Goal: Communication & Community: Ask a question

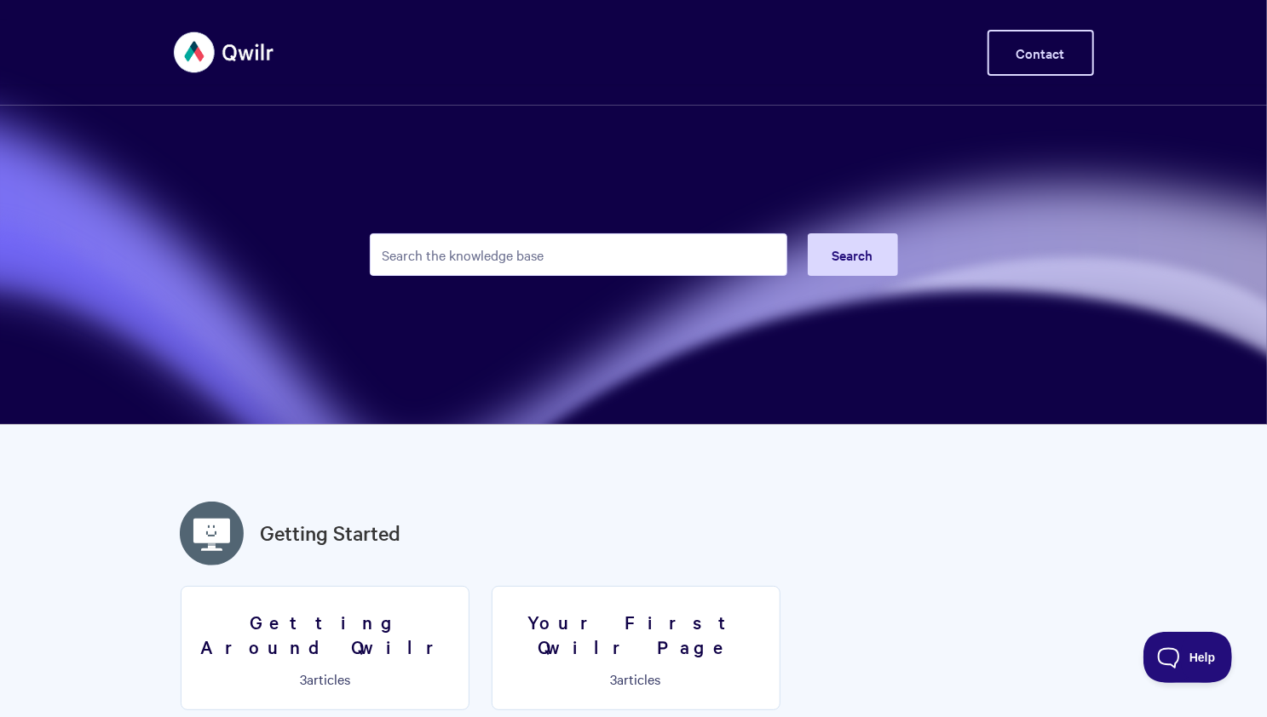
click at [1036, 44] on link "Contact" at bounding box center [1040, 53] width 106 height 46
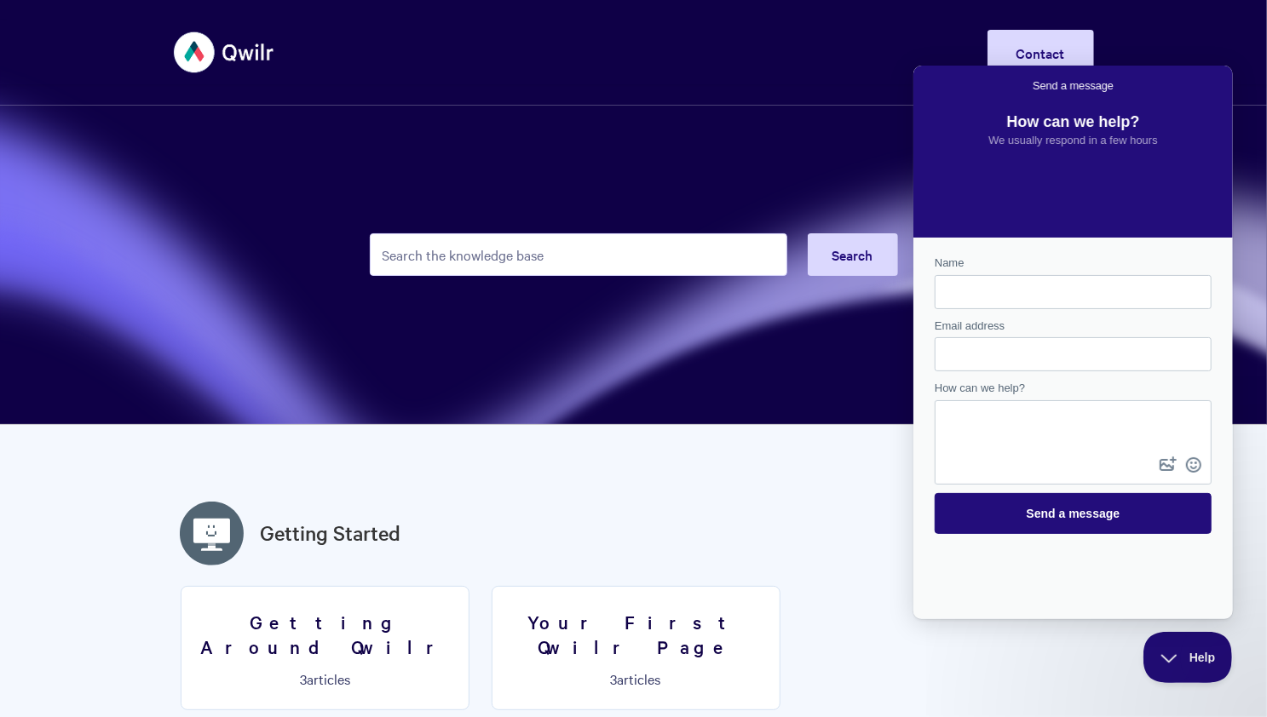
click at [964, 305] on input "Name" at bounding box center [1072, 291] width 250 height 31
type input "[PERSON_NAME]"
click at [1014, 359] on input "Email address" at bounding box center [1072, 353] width 250 height 31
type input "[EMAIL_ADDRESS][DOMAIN_NAME]"
click at [1034, 436] on textarea "How can we help?" at bounding box center [1071, 426] width 273 height 51
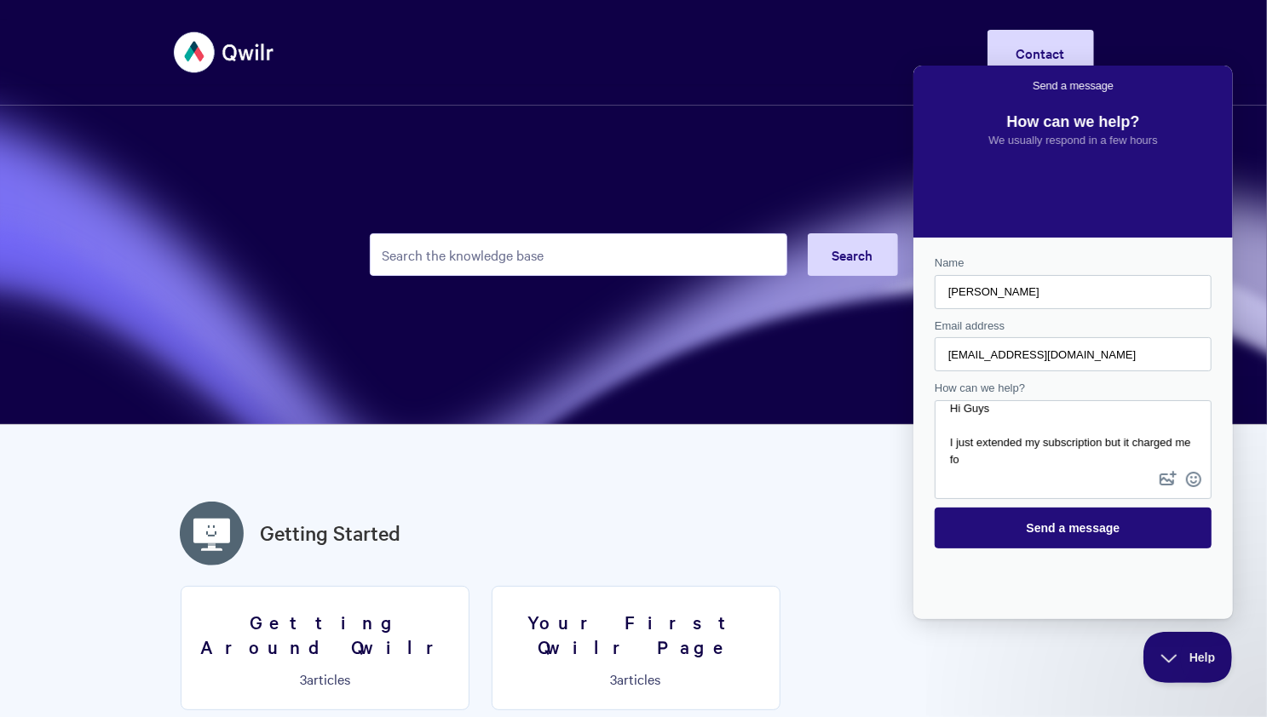
scroll to position [7, 0]
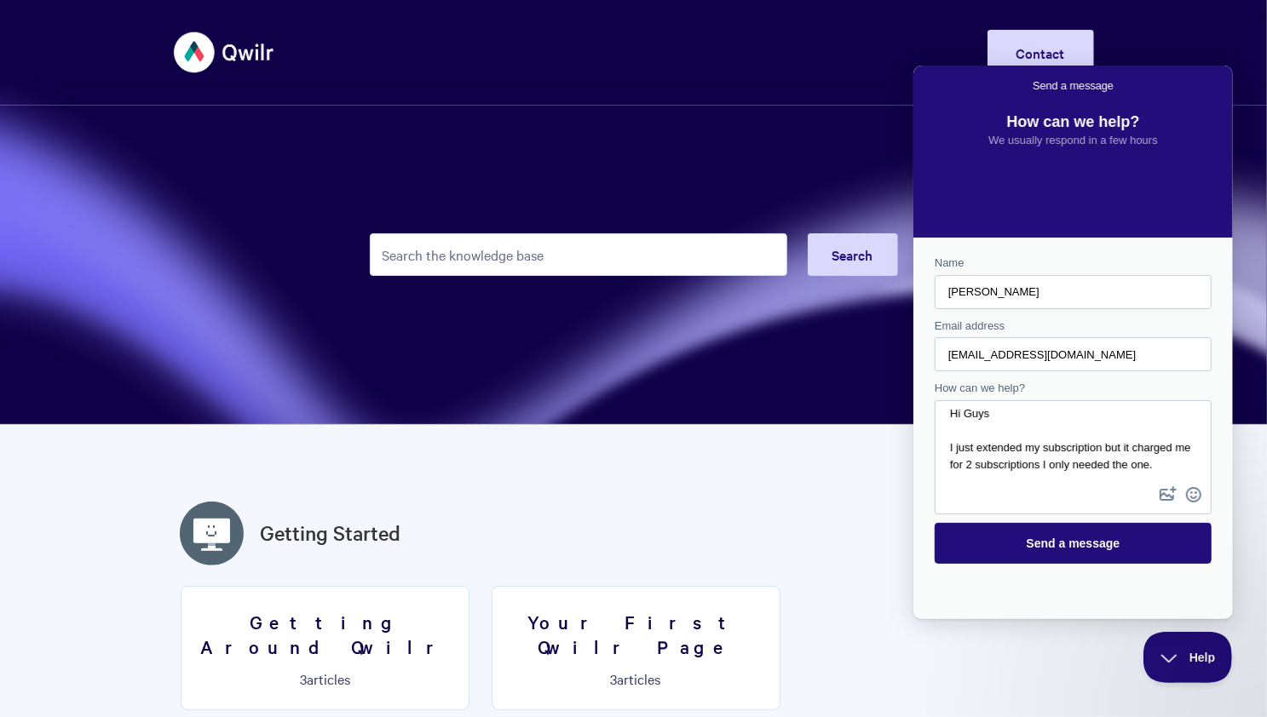
click at [1054, 467] on textarea "Hi Guys I just extended my subscription but it charged me for 2 subscriptions I…" at bounding box center [1071, 441] width 273 height 81
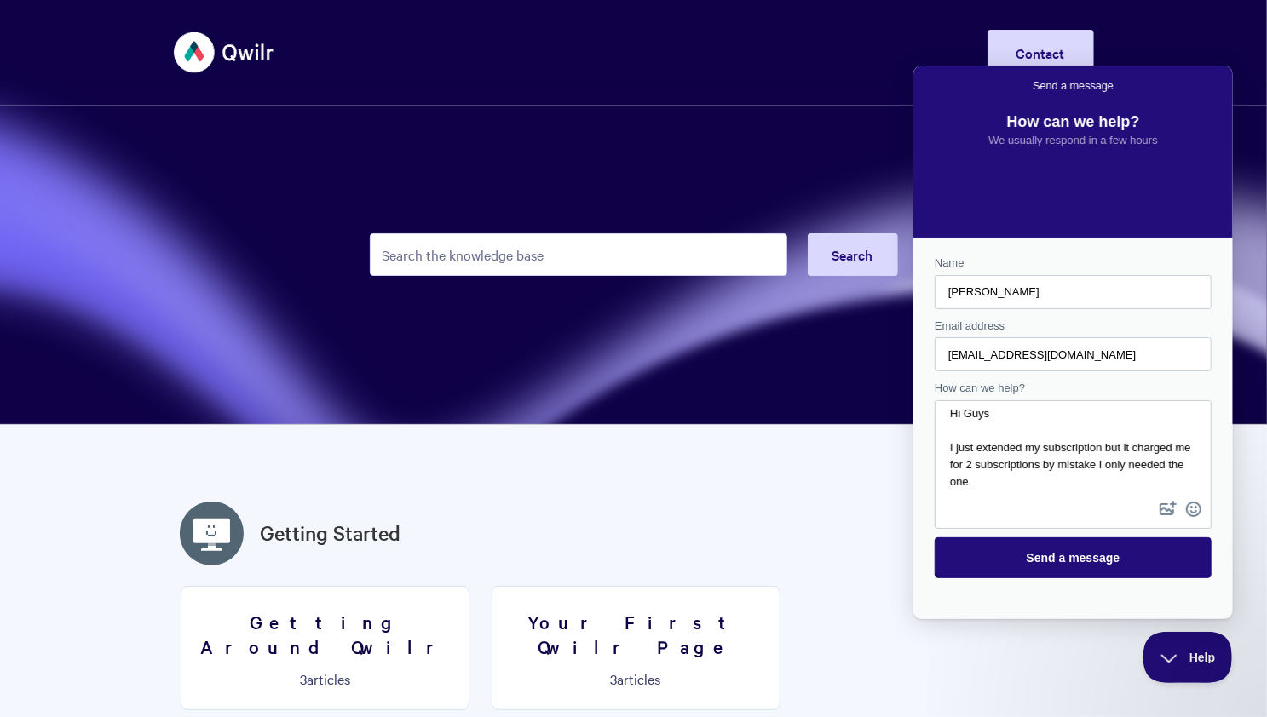
click at [1049, 477] on textarea "Hi Guys I just extended my subscription but it charged me for 2 subscriptions b…" at bounding box center [1071, 448] width 273 height 95
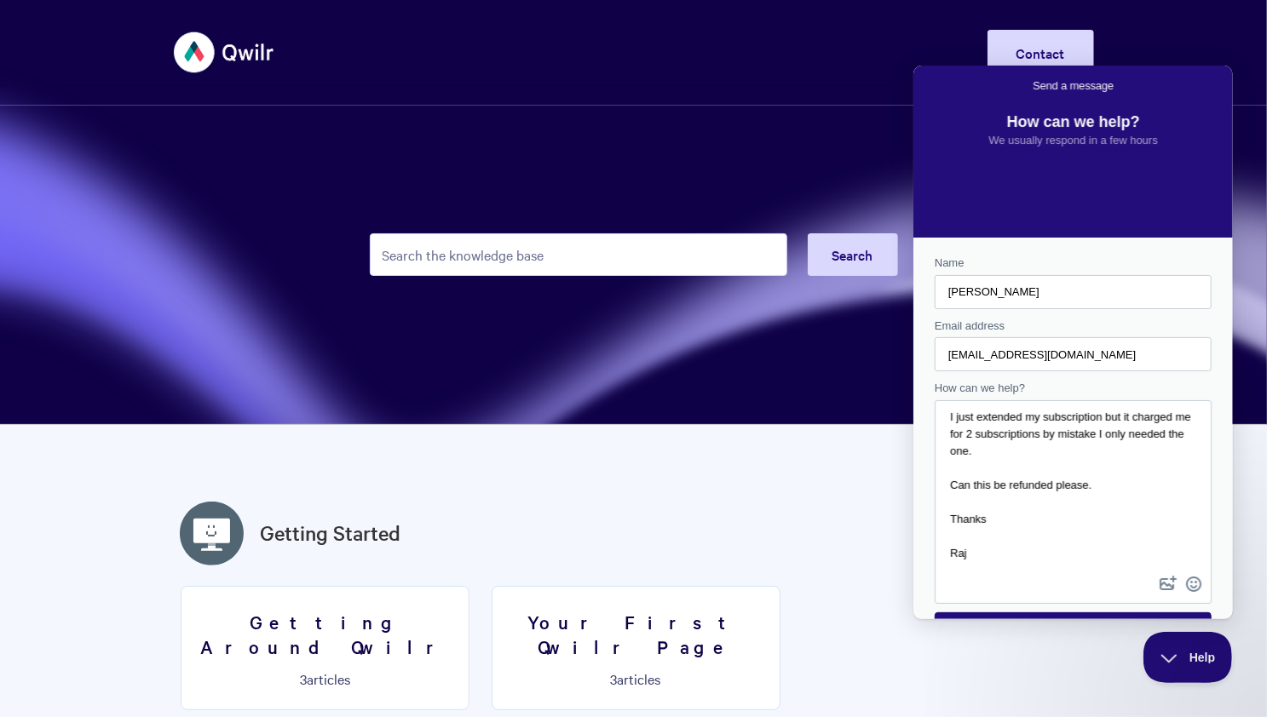
scroll to position [42, 0]
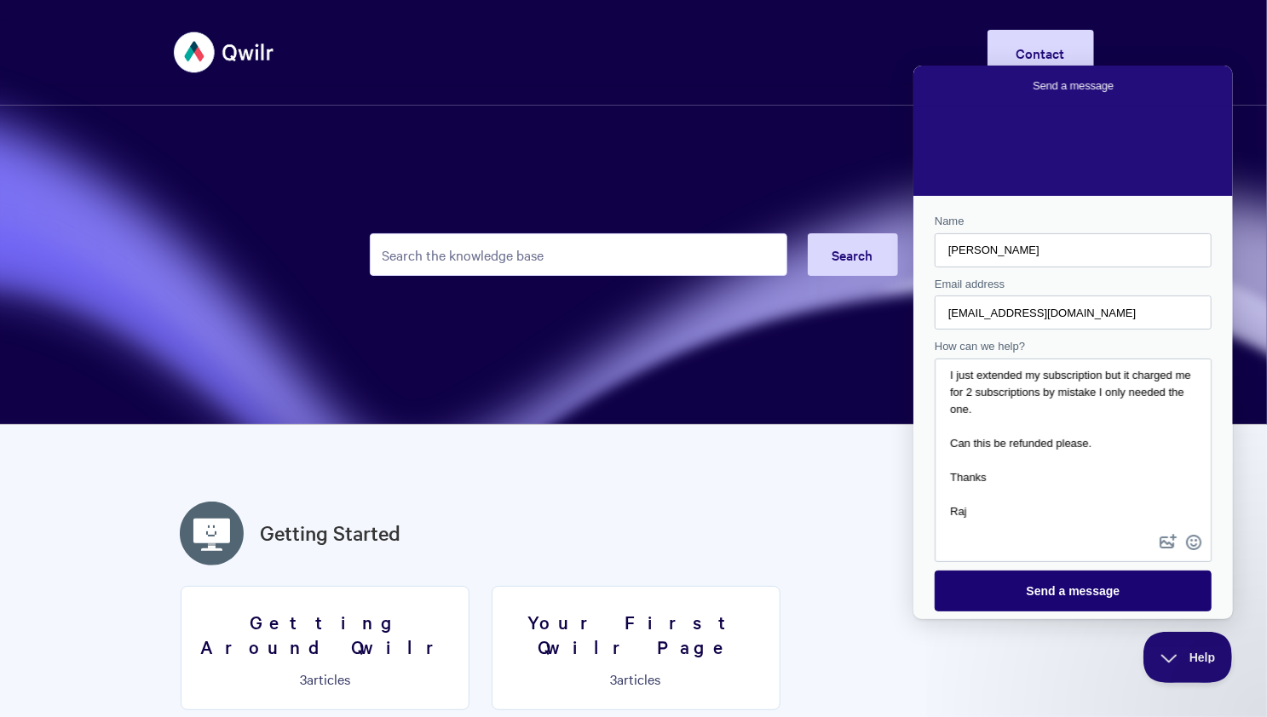
type textarea "Hi Guys I just extended my subscription but it charged me for 2 subscriptions b…"
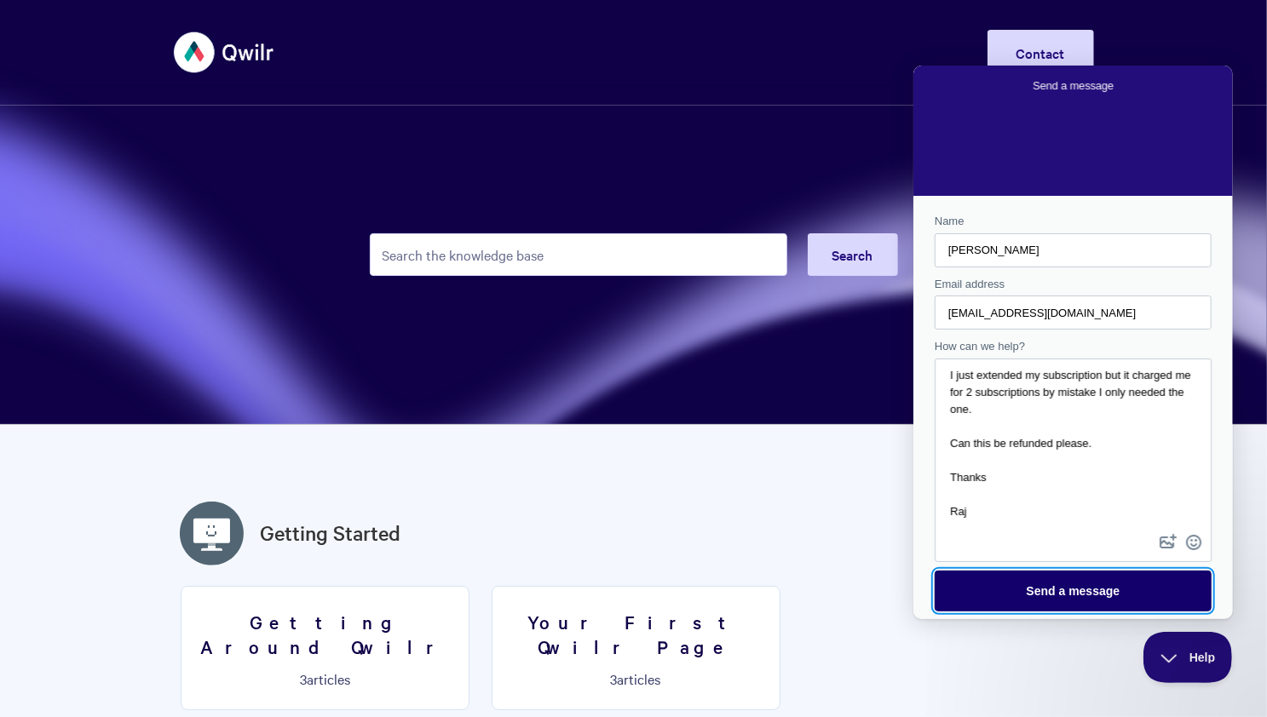
click at [1079, 584] on span "Send a message" at bounding box center [1072, 590] width 94 height 14
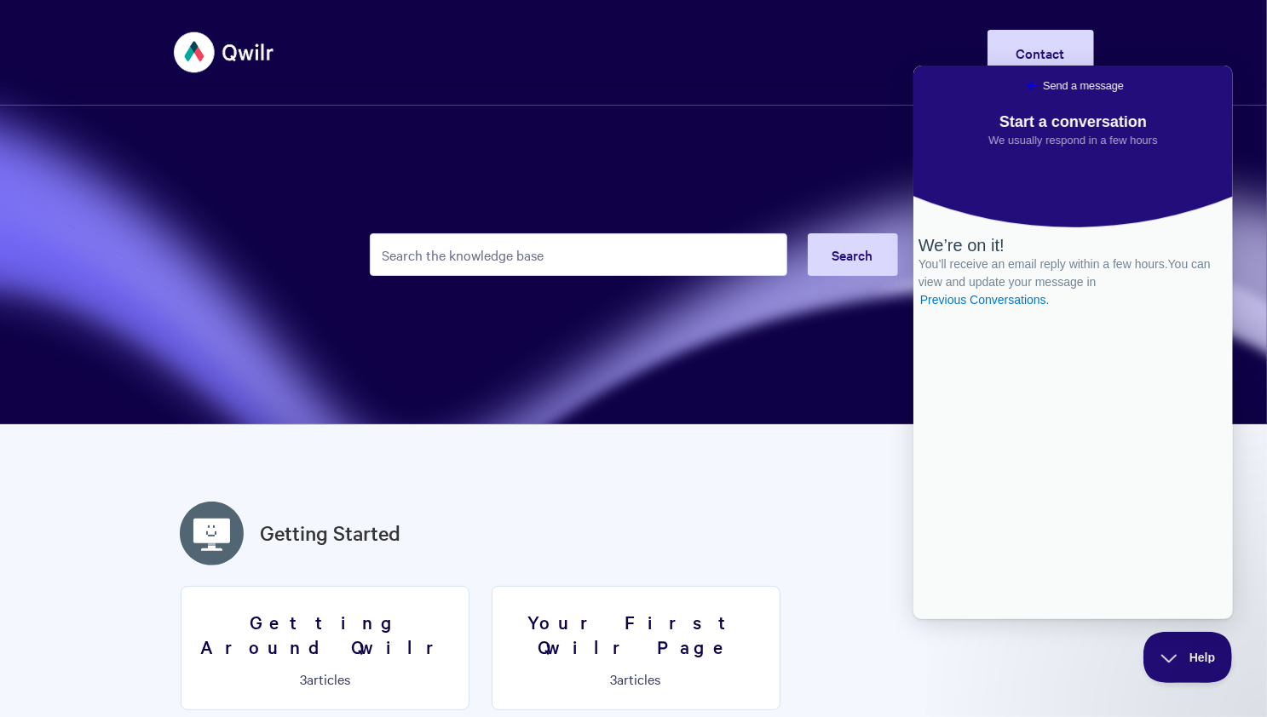
scroll to position [0, 0]
